Goal: Find specific page/section: Find specific page/section

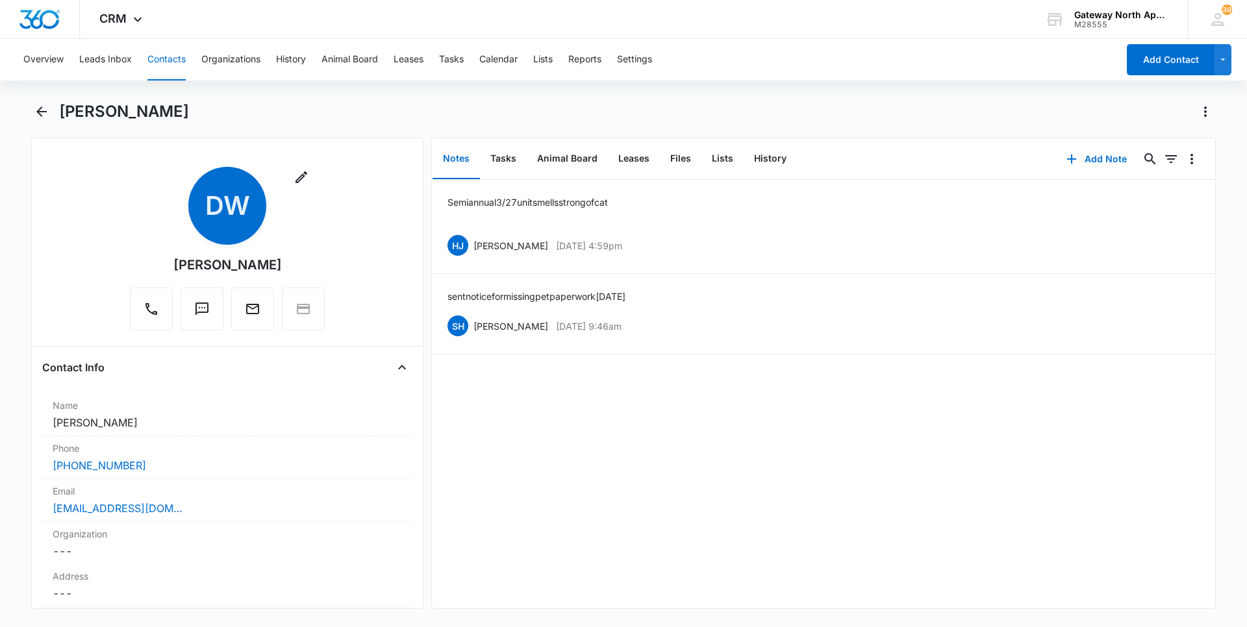
scroll to position [1170, 0]
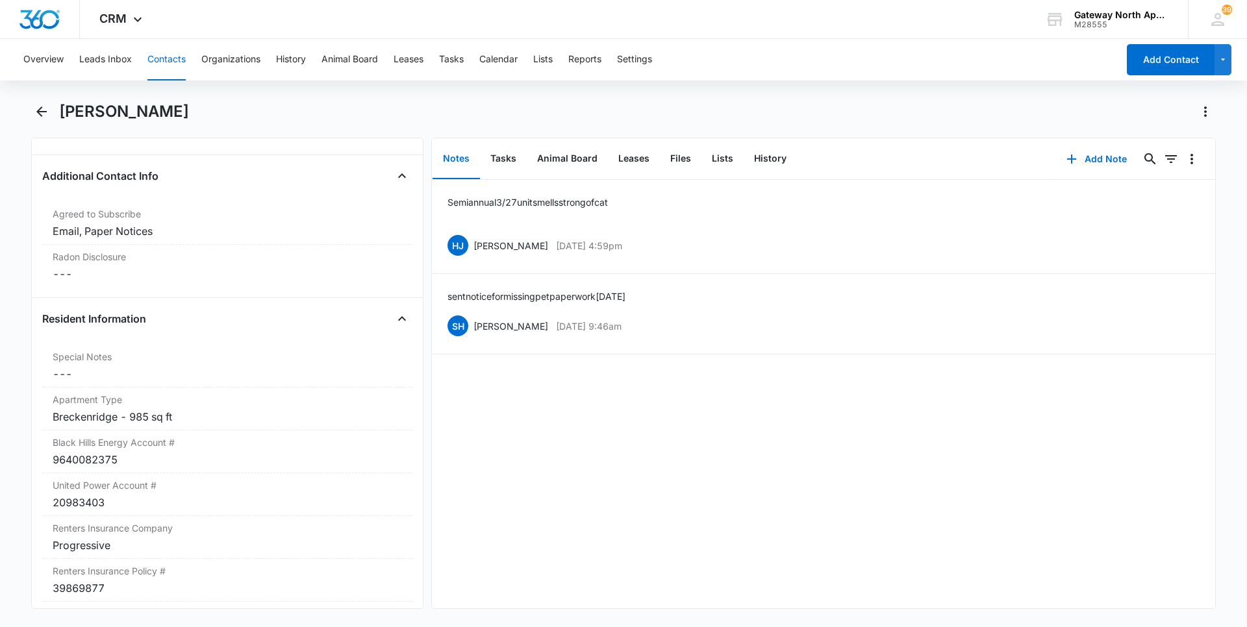
click at [161, 68] on button "Contacts" at bounding box center [166, 60] width 38 height 42
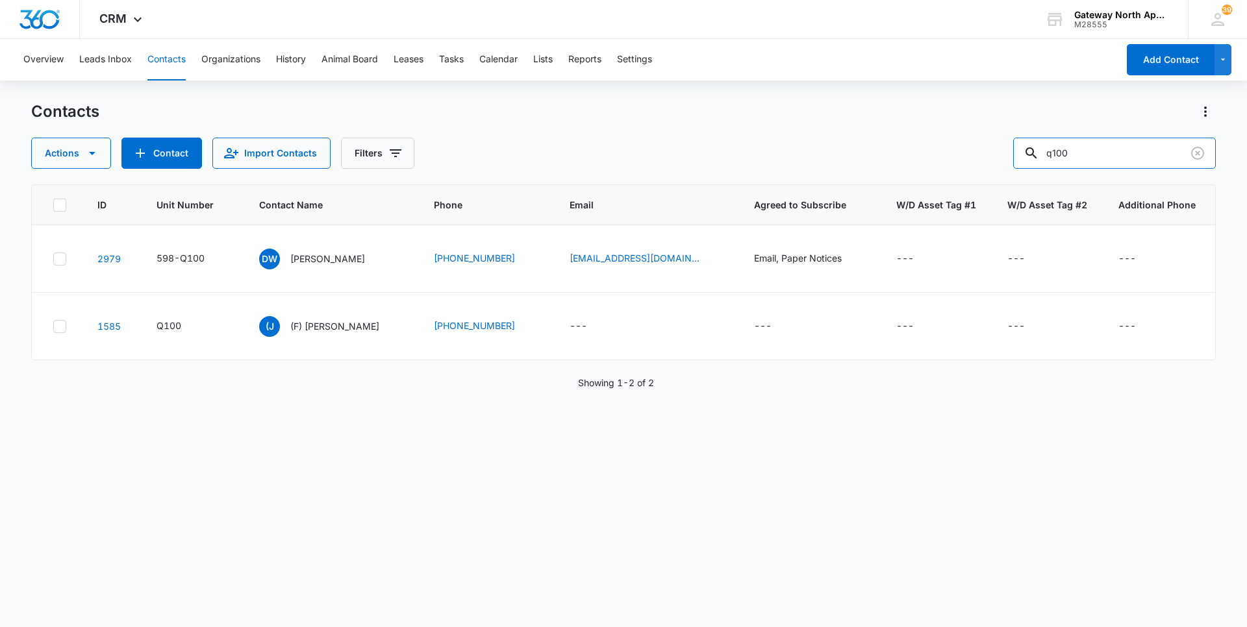
drag, startPoint x: 1088, startPoint y: 160, endPoint x: 886, endPoint y: 169, distance: 202.2
click at [902, 172] on div "Contacts Actions Contact Import Contacts Filters q100 ID Unit Number Contact Na…" at bounding box center [623, 363] width 1185 height 525
type input "p205"
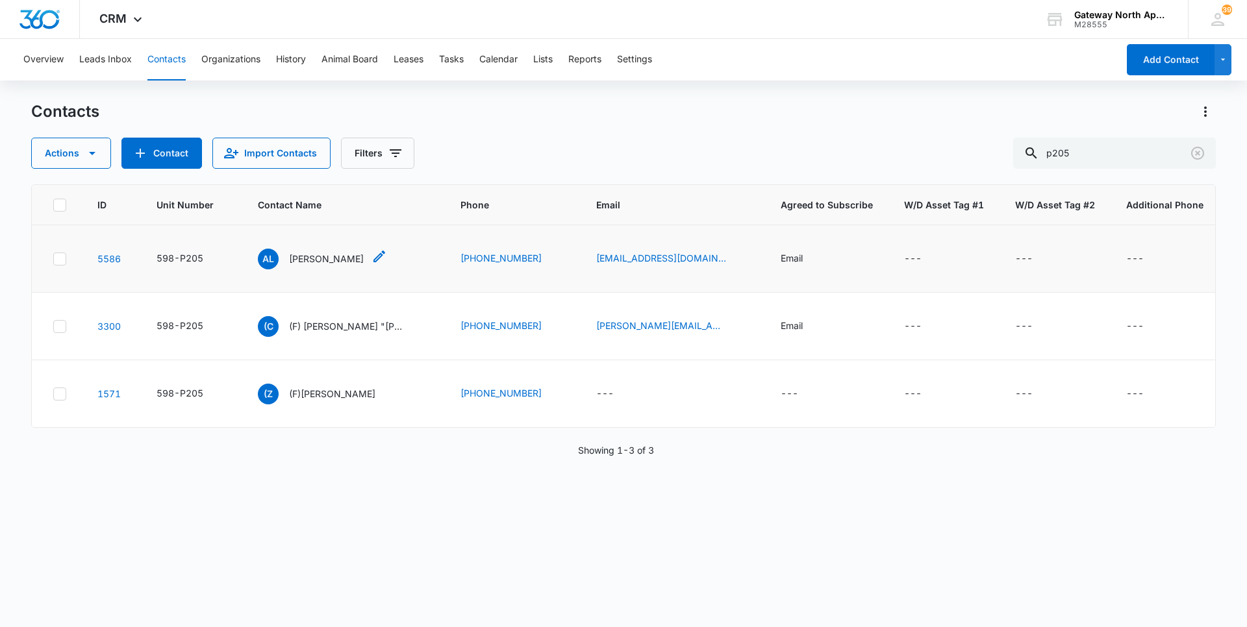
click at [303, 260] on p "[PERSON_NAME]" at bounding box center [326, 259] width 75 height 14
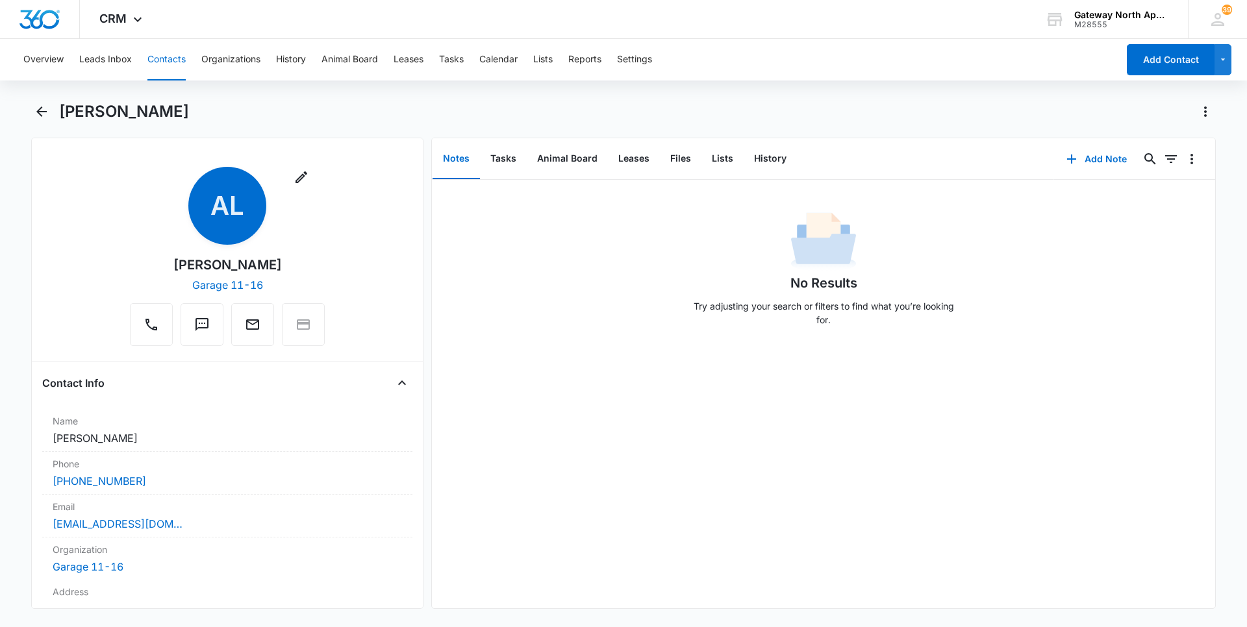
click at [158, 64] on button "Contacts" at bounding box center [166, 60] width 38 height 42
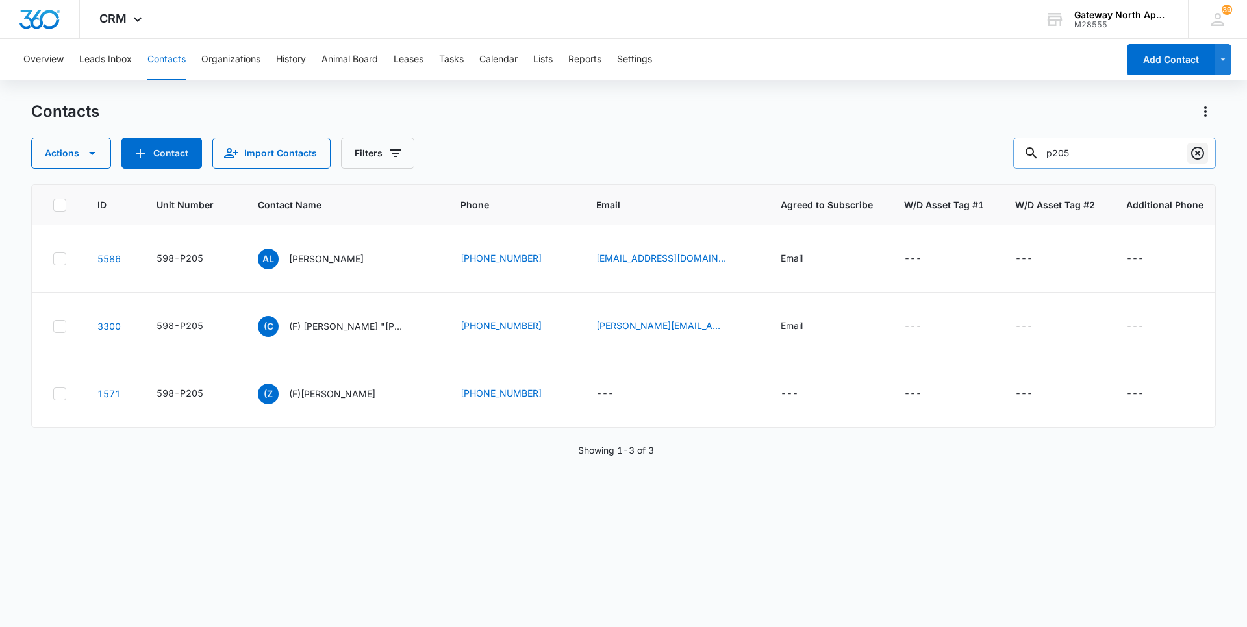
click at [1200, 159] on icon "Clear" at bounding box center [1197, 153] width 13 height 13
